Goal: Navigation & Orientation: Find specific page/section

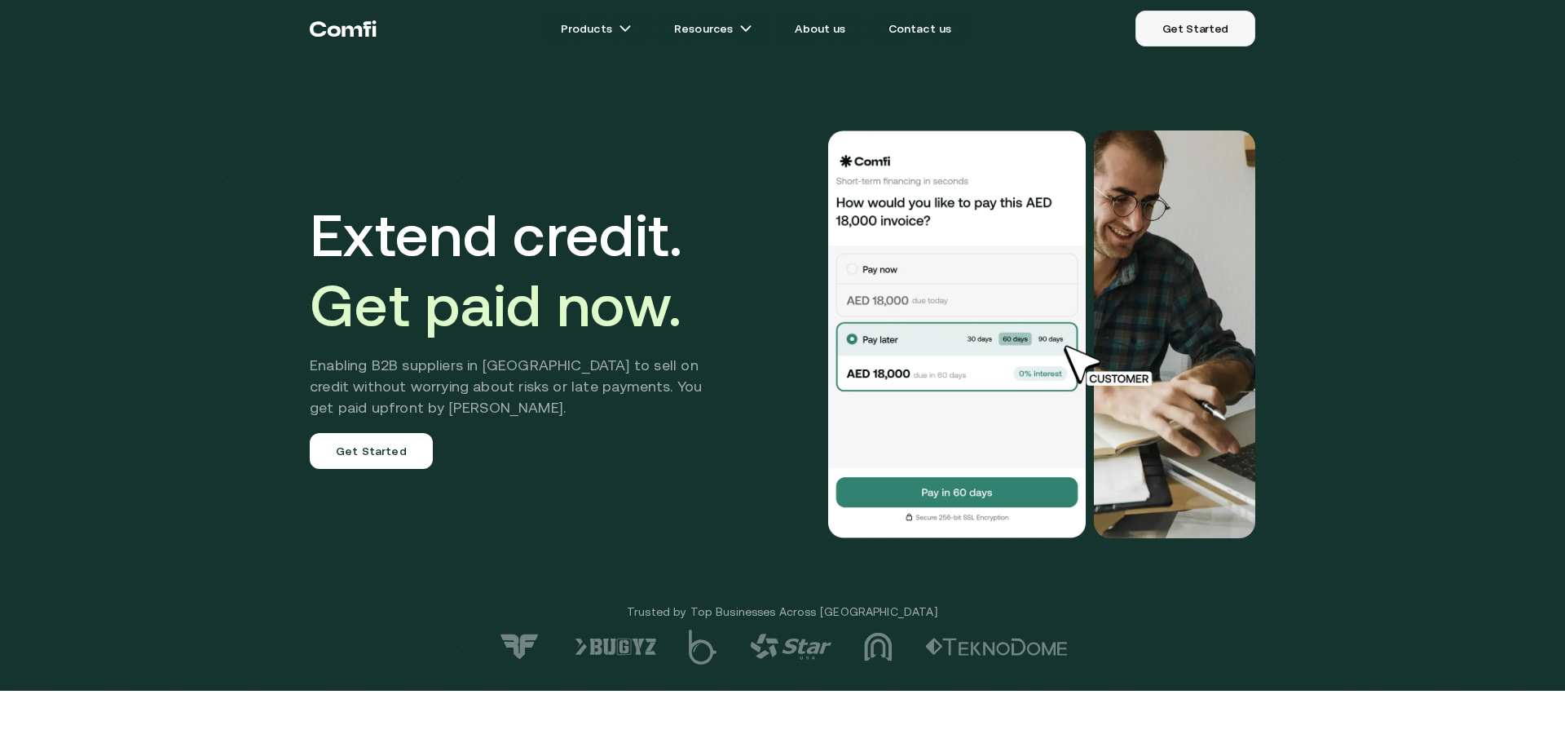
click at [1181, 33] on link "Get Started" at bounding box center [1196, 29] width 120 height 36
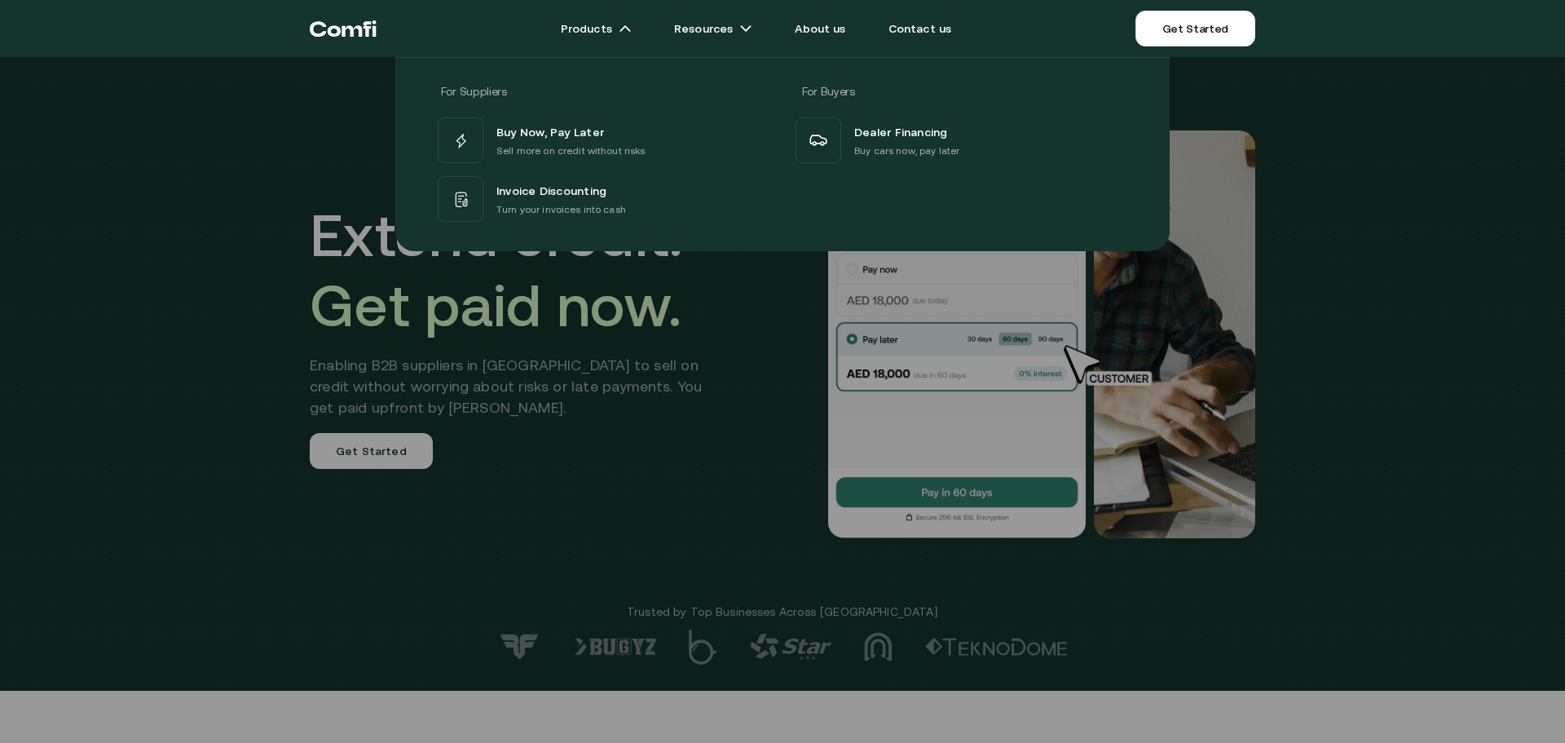
click at [326, 48] on div "For Suppliers For Buyers Buy Now, Pay Later Sell more on credit without risks I…" at bounding box center [782, 148] width 1565 height 206
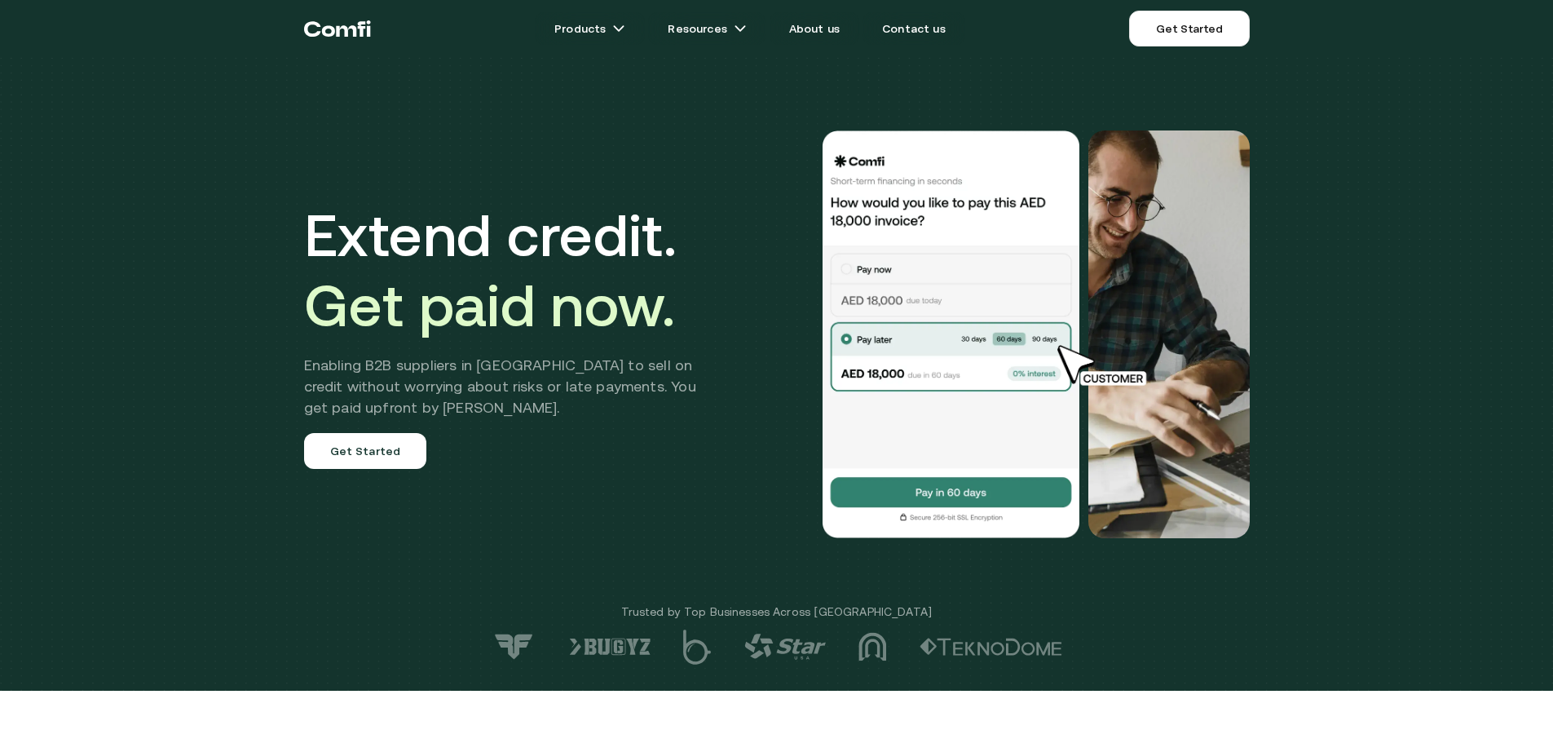
click at [325, 29] on icon "Return to the top of the Comfi home page" at bounding box center [327, 31] width 13 height 11
